Goal: Find specific page/section: Find specific page/section

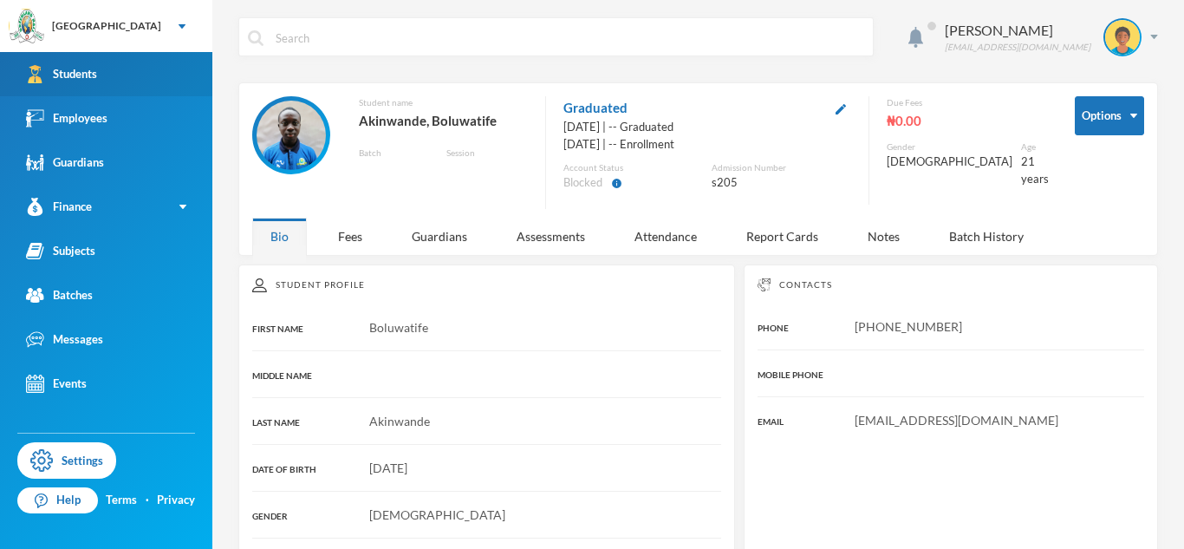
click at [146, 69] on link "Students" at bounding box center [106, 74] width 212 height 44
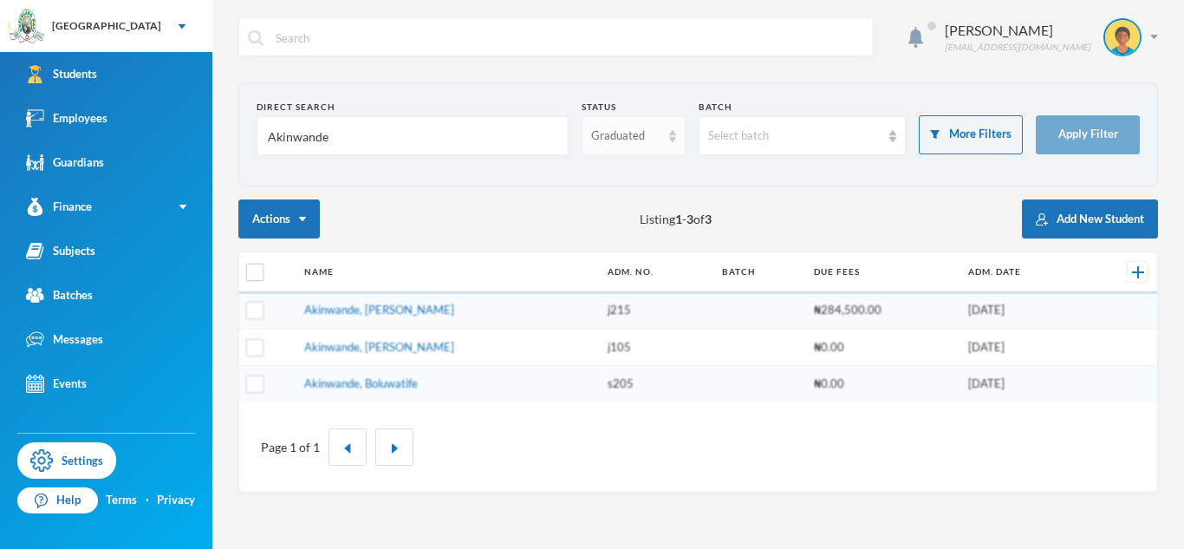
click at [628, 138] on div "Graduated" at bounding box center [625, 135] width 69 height 17
click at [649, 173] on li "Enrolled" at bounding box center [633, 176] width 104 height 28
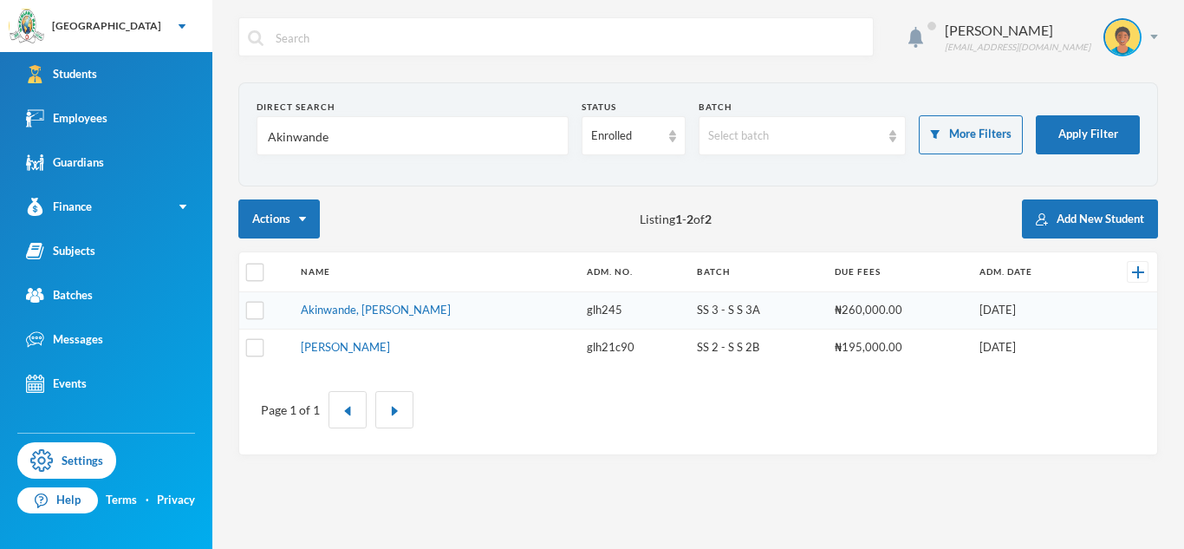
click at [300, 137] on input "Akinwande" at bounding box center [412, 136] width 293 height 39
type input "Adelana"
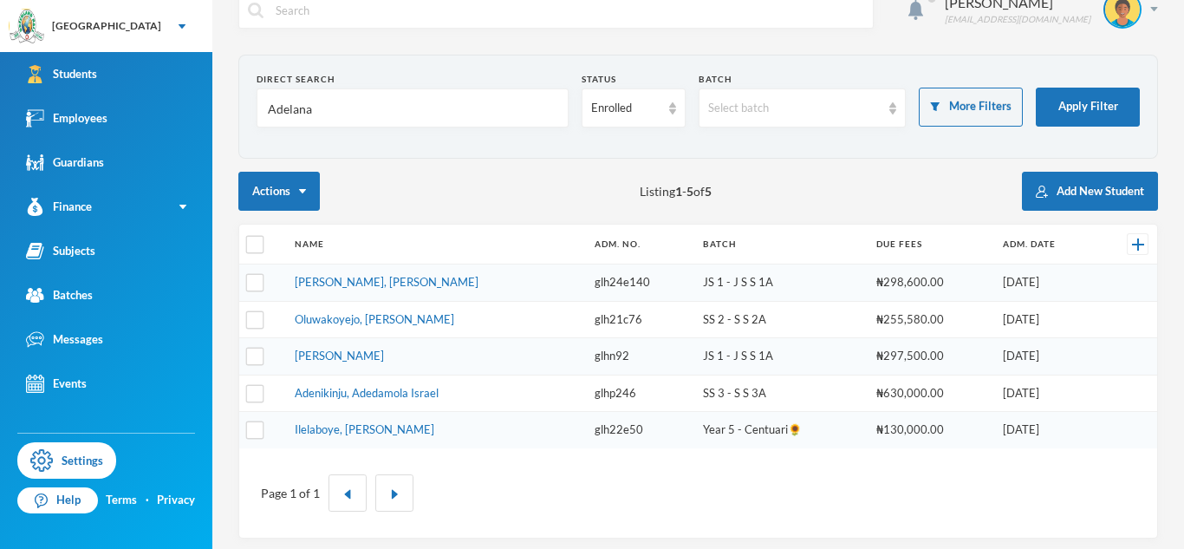
scroll to position [35, 0]
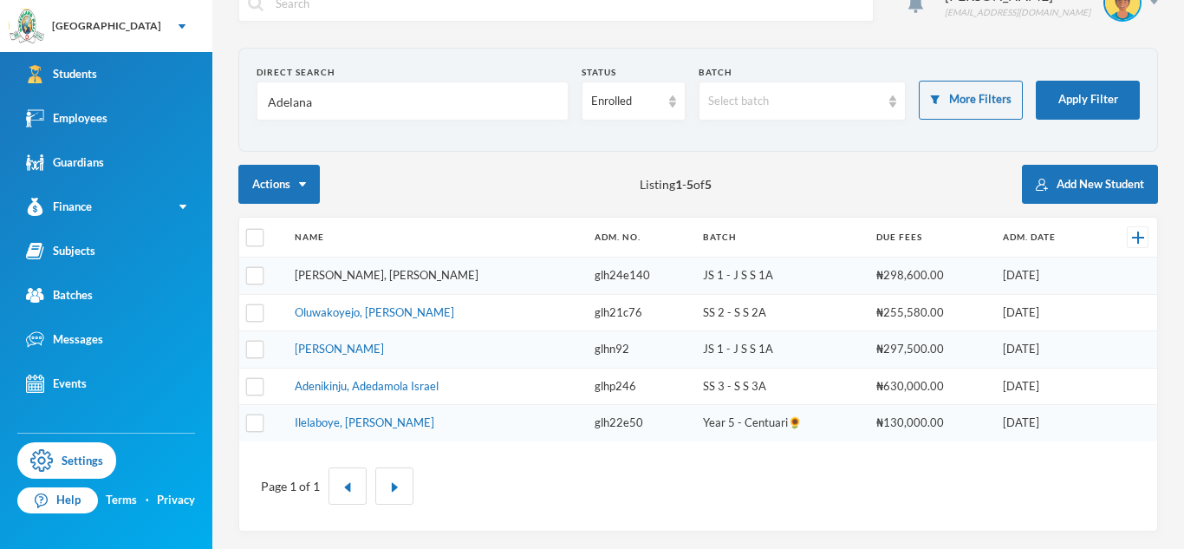
click at [366, 272] on link "[PERSON_NAME], [PERSON_NAME]" at bounding box center [387, 275] width 184 height 14
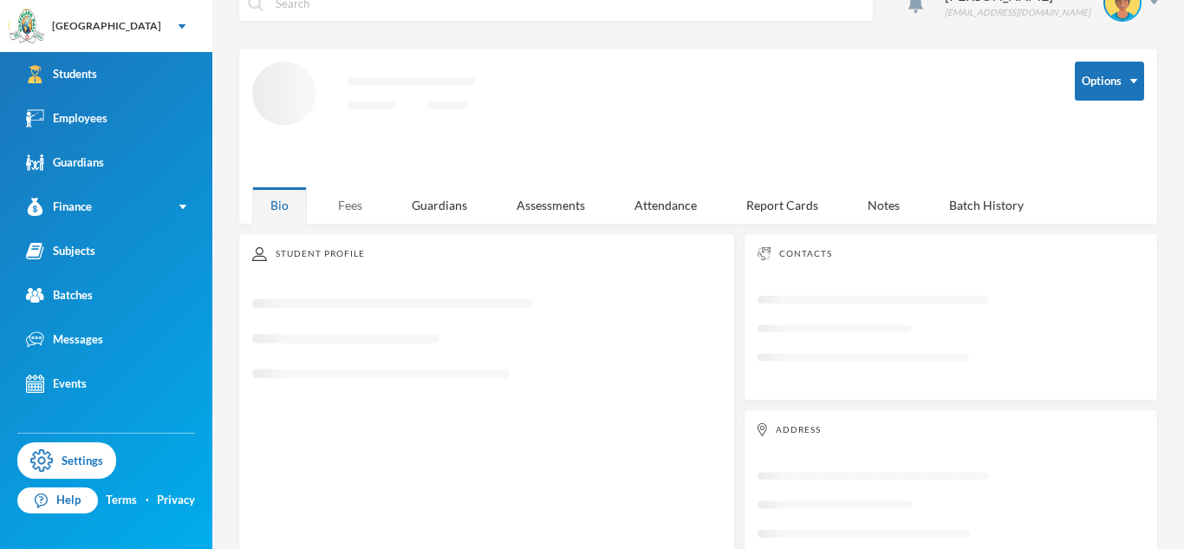
click at [357, 209] on div "Fees" at bounding box center [350, 204] width 61 height 37
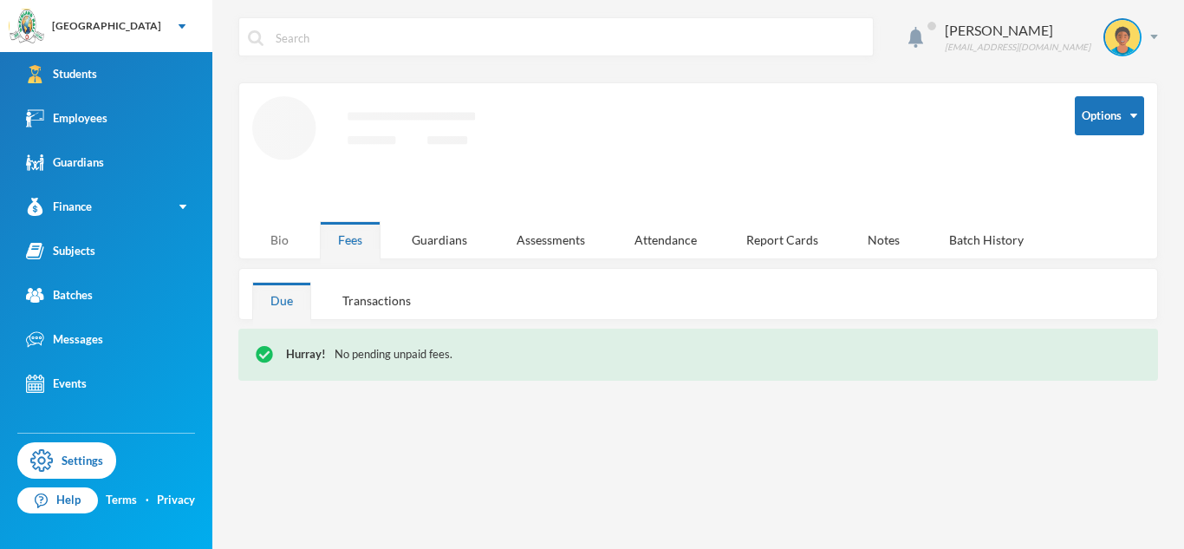
click at [279, 226] on div "Bio" at bounding box center [279, 239] width 55 height 37
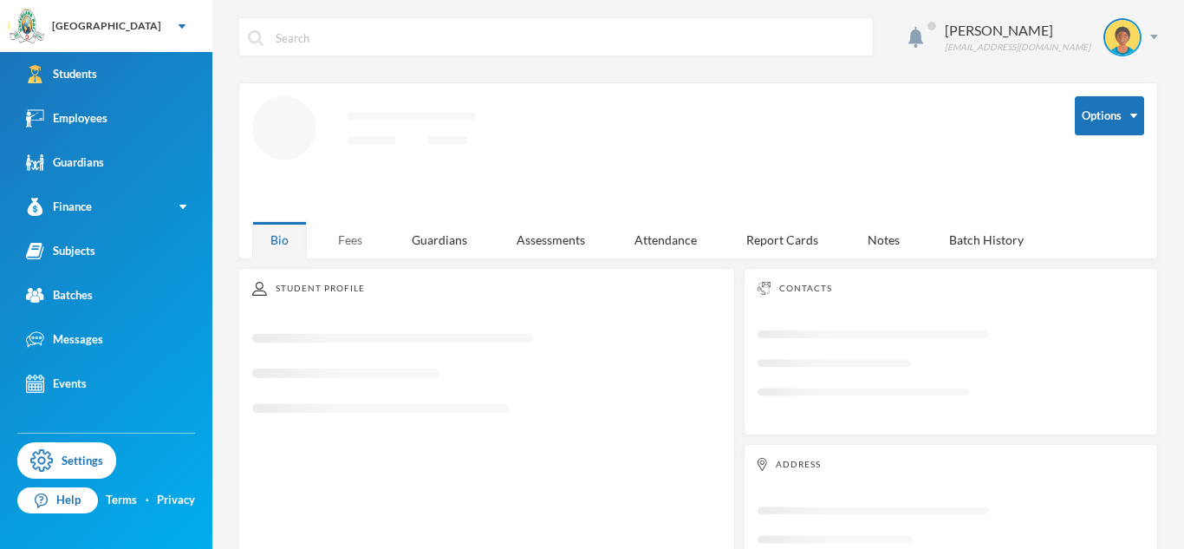
click at [349, 245] on div "Fees" at bounding box center [350, 239] width 61 height 37
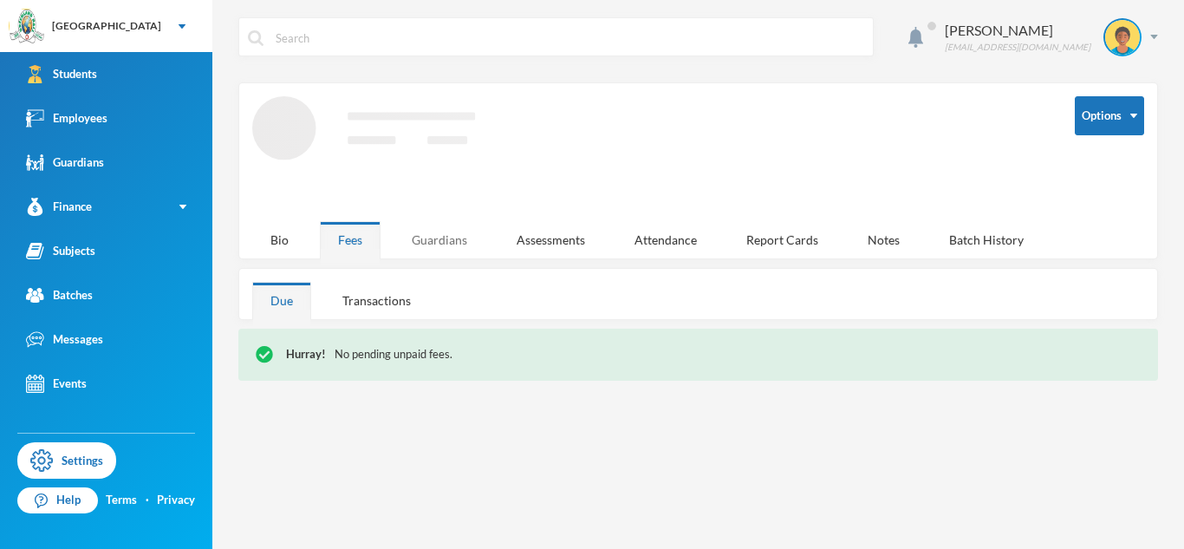
click at [440, 248] on div "Guardians" at bounding box center [440, 239] width 92 height 37
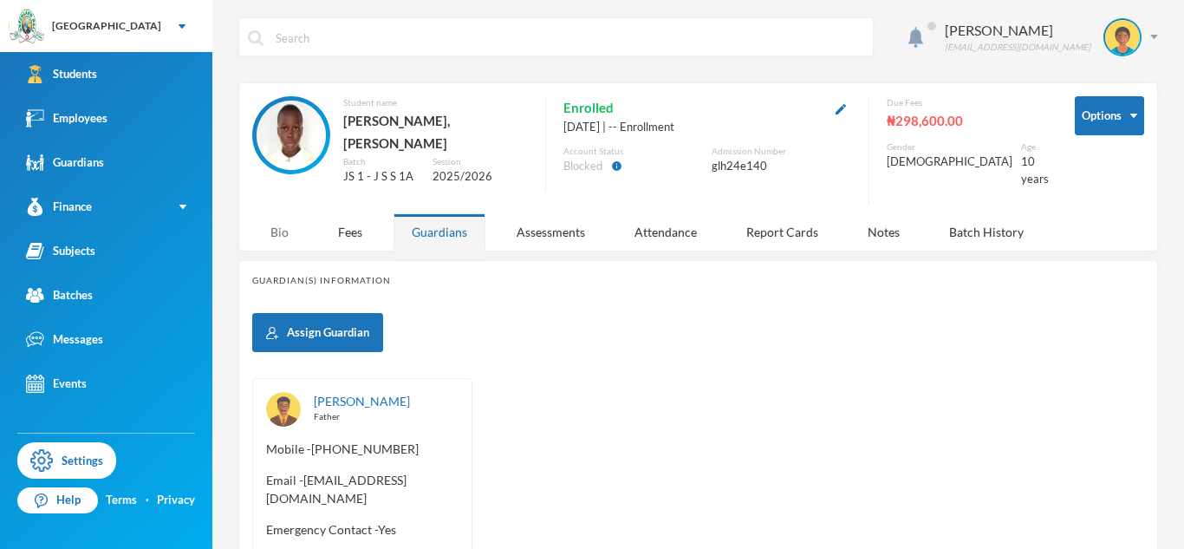
click at [294, 224] on div "Bio" at bounding box center [279, 231] width 55 height 37
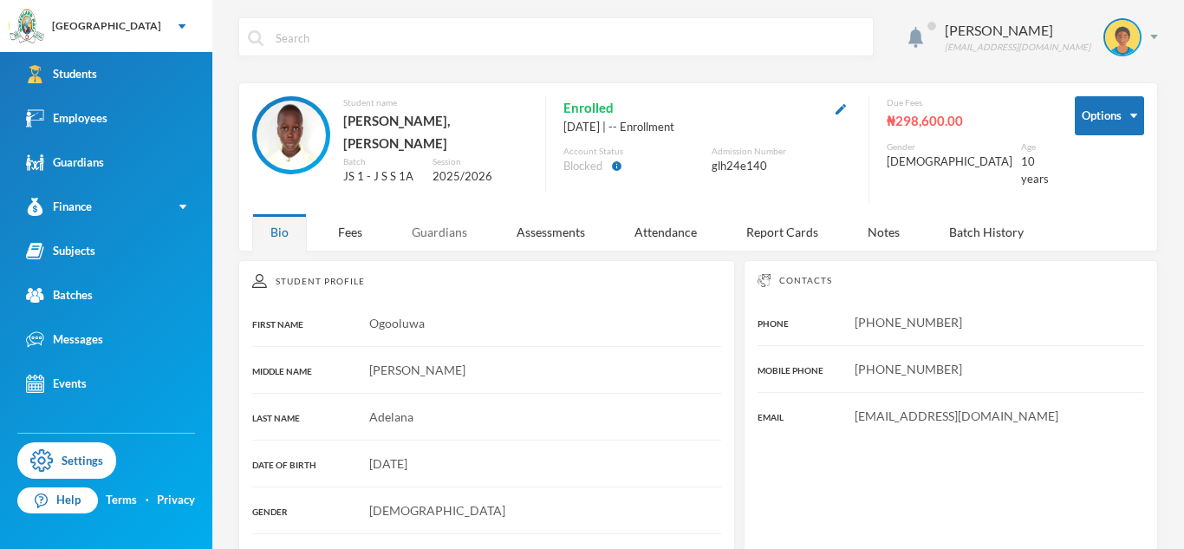
click at [442, 215] on div "Guardians" at bounding box center [440, 231] width 92 height 37
